Goal: Task Accomplishment & Management: Use online tool/utility

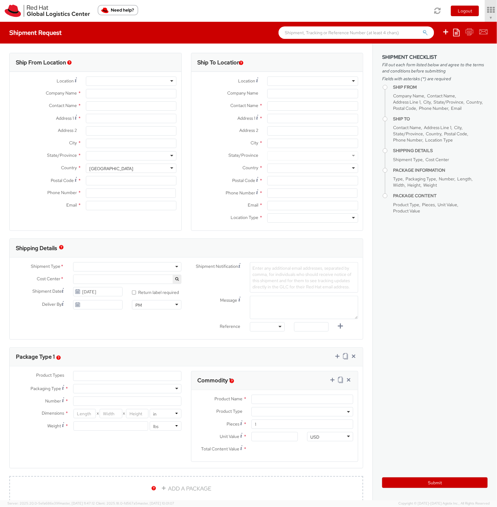
select select "901"
select select
click at [464, 23] on ul "Save as template Create from template" at bounding box center [461, 33] width 54 height 22
click at [464, 19] on span "Soojung Mansberger ▼" at bounding box center [473, 18] width 39 height 6
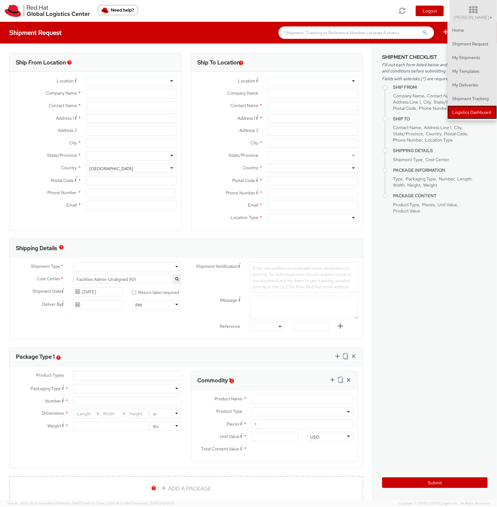
type input "Red Hat, Inc."
type input "[PERSON_NAME]"
type input "[STREET_ADDRESS]"
type input "RALEIGH"
type input "27601"
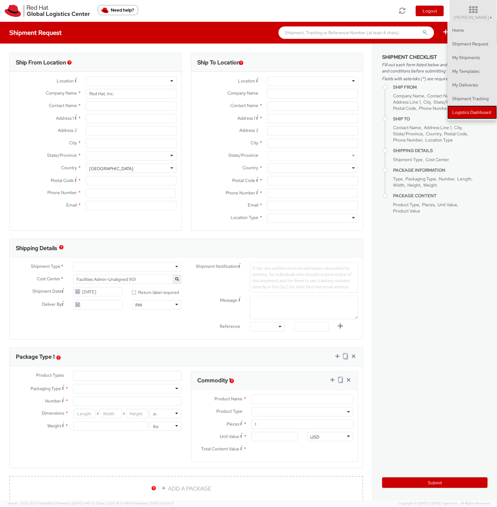
type input "919-754-4950"
type input "solee@redhat.com"
click at [455, 109] on link "Logistics Dashboard" at bounding box center [471, 112] width 49 height 14
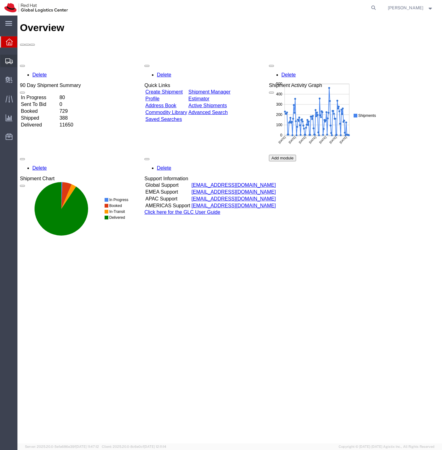
click at [0, 0] on span "Shipment Manager" at bounding box center [0, 0] width 0 height 0
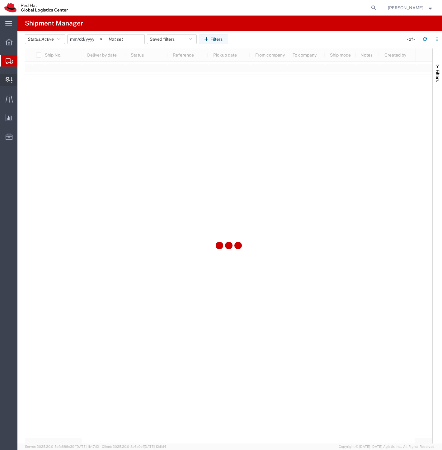
click at [0, 0] on span "Create Delivery" at bounding box center [0, 0] width 0 height 0
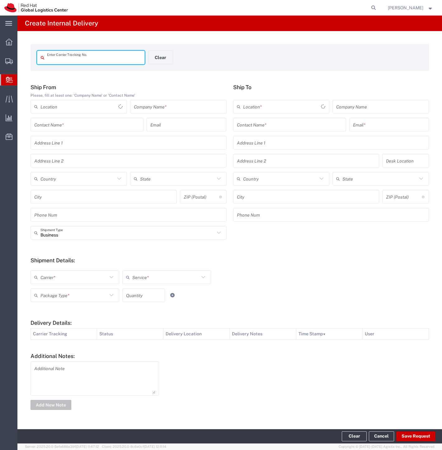
click at [95, 57] on input "text" at bounding box center [94, 57] width 94 height 11
type input "56733040"
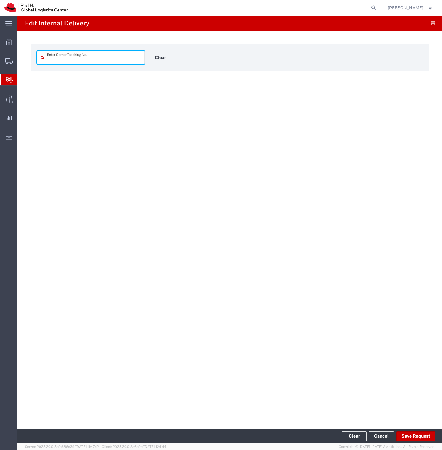
type input "56733040"
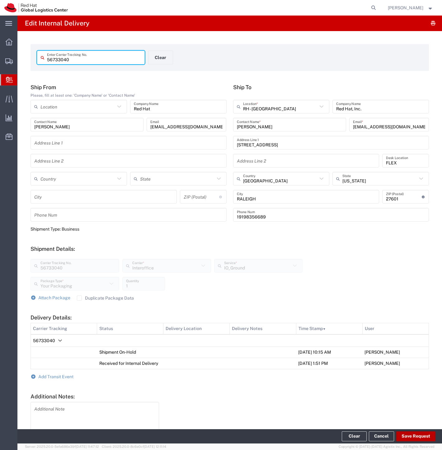
click at [409, 432] on button "Save Request" at bounding box center [415, 437] width 39 height 10
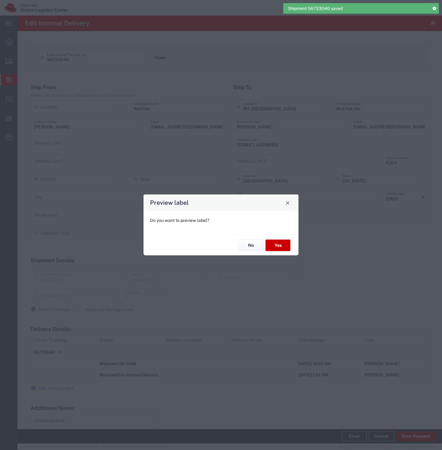
type input "Your Packaging"
type input "IO_Ground"
click at [255, 248] on button "No" at bounding box center [250, 246] width 25 height 12
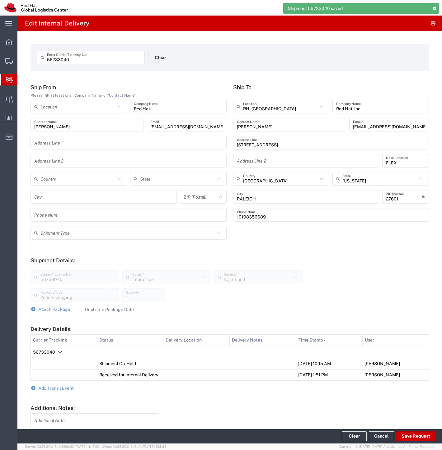
click at [66, 392] on form "Ship From Please, fill at least one: 'Company Name' or 'Contact Name' Location …" at bounding box center [229, 273] width 398 height 379
click at [59, 387] on span "Add Transit Event" at bounding box center [55, 388] width 35 height 5
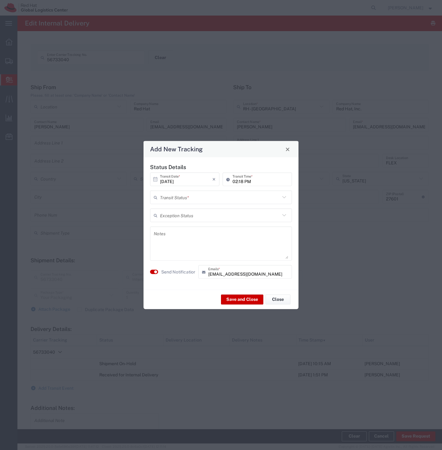
click at [186, 198] on input "text" at bounding box center [220, 197] width 120 height 11
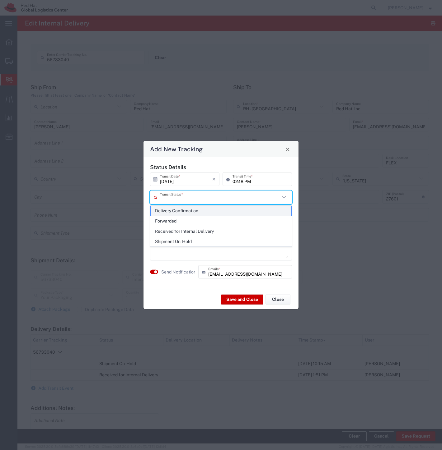
click at [188, 208] on span "Delivery Confirmation" at bounding box center [221, 211] width 141 height 10
type input "Delivery Confirmation"
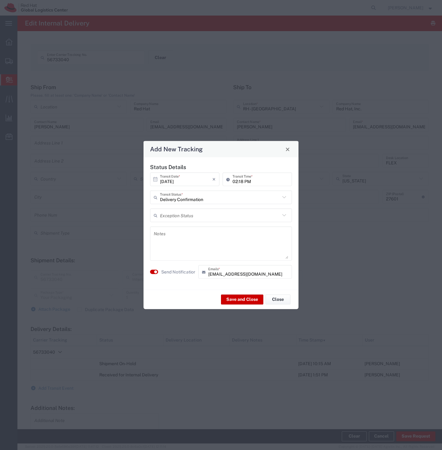
click at [181, 245] on textarea at bounding box center [221, 244] width 134 height 30
click at [198, 235] on textarea "Picked up at 2:17 PM 107/25" at bounding box center [221, 244] width 134 height 30
type textarea "Picked up at 2:17 PM [DATE]"
click at [179, 272] on label "Send Notification" at bounding box center [178, 272] width 35 height 7
click at [244, 301] on button "Save and Close" at bounding box center [242, 300] width 42 height 10
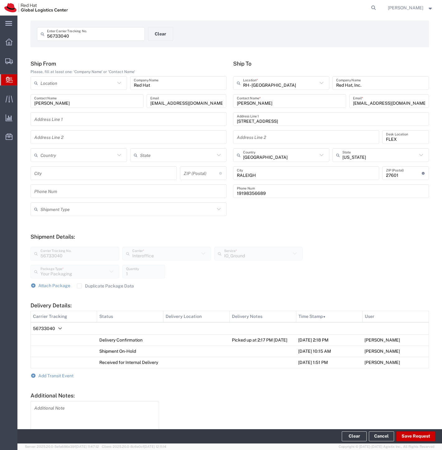
scroll to position [25, 0]
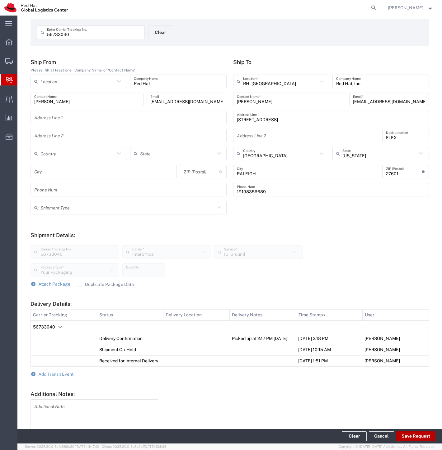
click at [408, 436] on button "Save Request" at bounding box center [415, 437] width 39 height 10
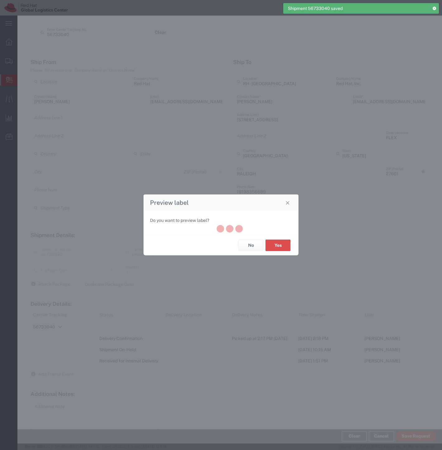
type input "Your Packaging"
type input "IO_Ground"
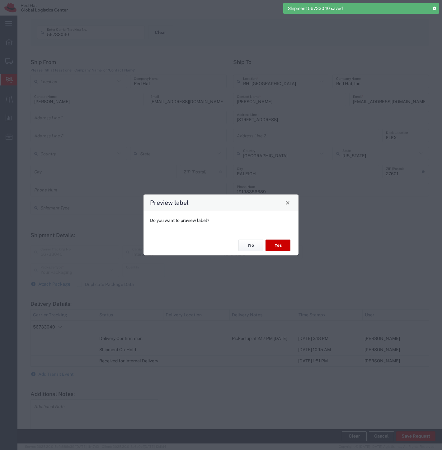
click at [244, 252] on div "No Yes" at bounding box center [220, 245] width 155 height 21
click at [246, 246] on button "No" at bounding box center [250, 246] width 25 height 12
